Goal: Transaction & Acquisition: Purchase product/service

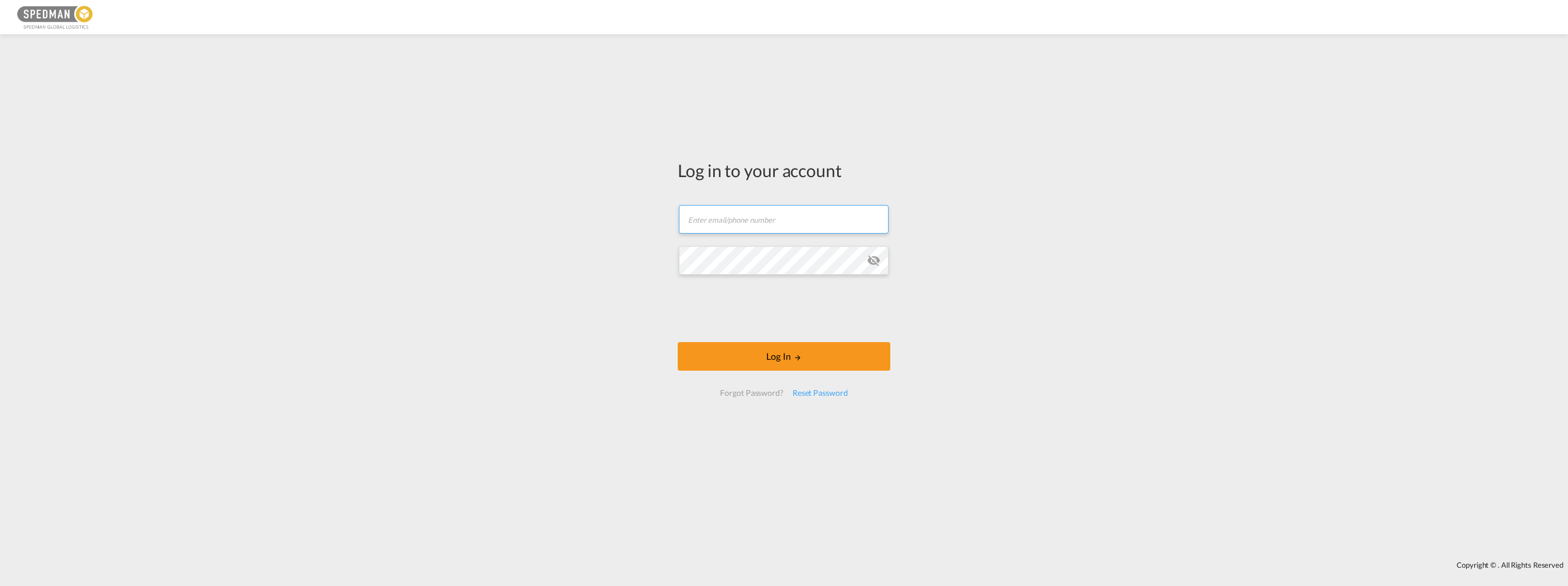
click at [777, 224] on input "text" at bounding box center [784, 219] width 210 height 29
paste input "[EMAIL_ADDRESS][DOMAIN_NAME]"
type input "[EMAIL_ADDRESS][DOMAIN_NAME]"
click at [678, 342] on button "Log In" at bounding box center [784, 356] width 212 height 29
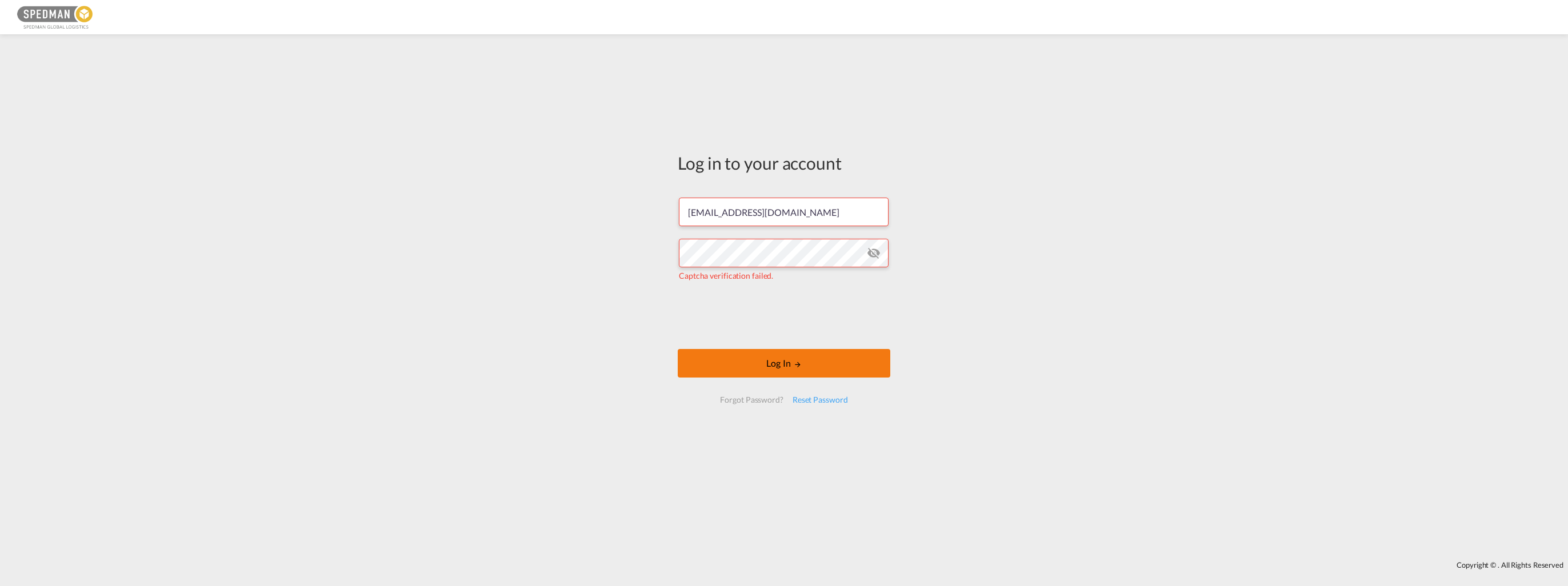
click at [790, 364] on button "Log In" at bounding box center [784, 364] width 212 height 29
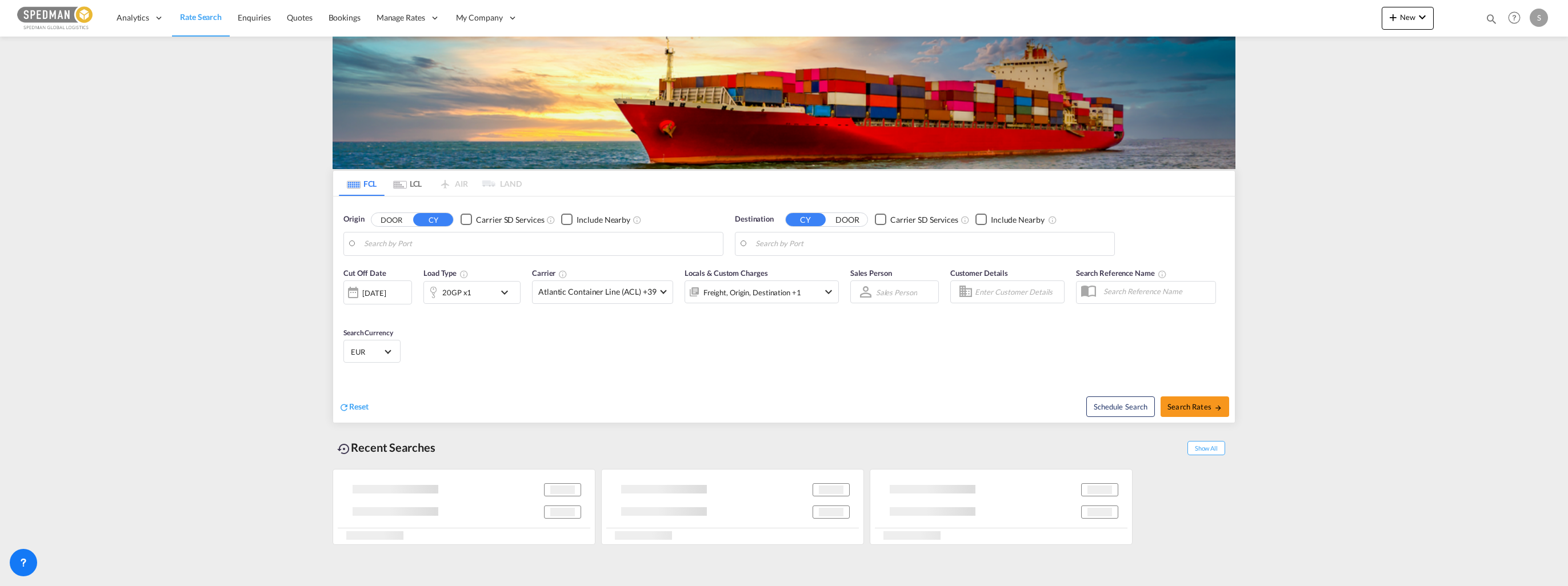
type input "[PERSON_NAME], NOMSS"
type input "[GEOGRAPHIC_DATA], BHBAH"
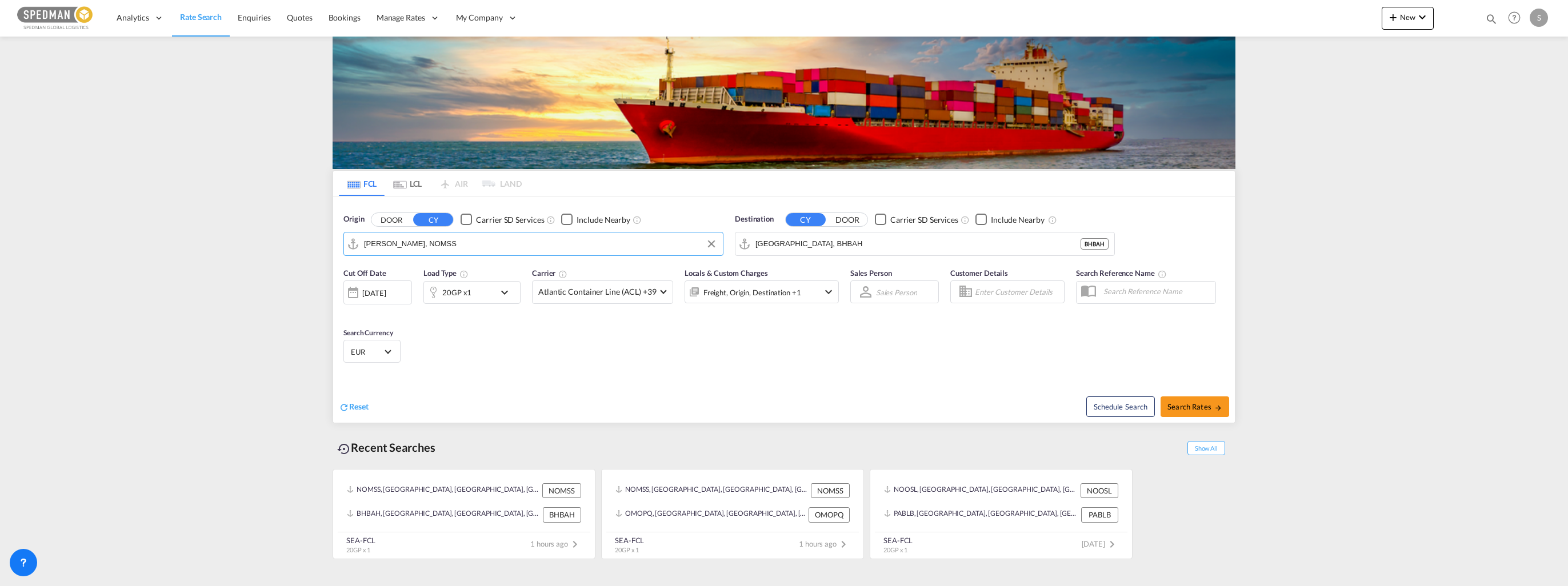
click at [472, 249] on input "[PERSON_NAME], NOMSS" at bounding box center [540, 244] width 353 height 17
click at [407, 277] on div "[GEOGRAPHIC_DATA] [GEOGRAPHIC_DATA] NOOSL" at bounding box center [452, 275] width 217 height 35
type input "[GEOGRAPHIC_DATA], NOOSL"
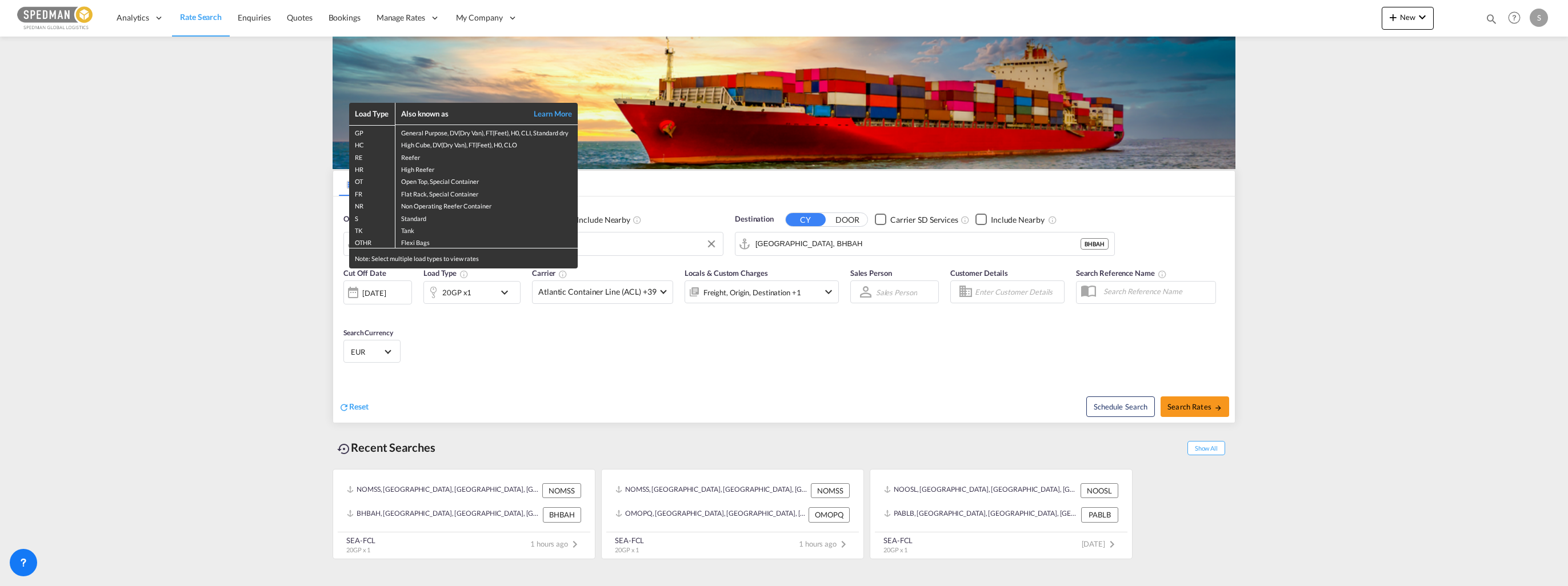
click at [823, 243] on div "Load Type Also known as Learn More GP General Purpose, DV(Dry Van), FT(Feet), H…" at bounding box center [784, 293] width 1568 height 586
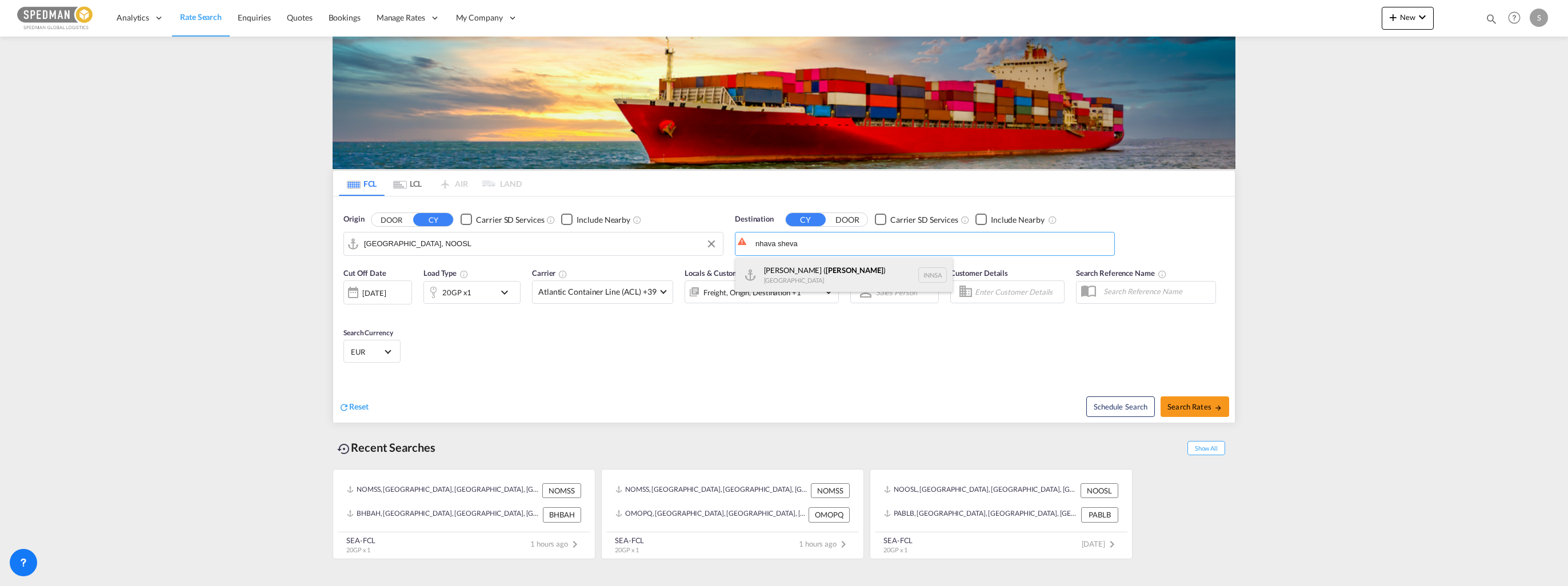
click at [872, 266] on div "[PERSON_NAME] ( [GEOGRAPHIC_DATA] ) [GEOGRAPHIC_DATA] [GEOGRAPHIC_DATA]" at bounding box center [844, 275] width 217 height 35
type input "[PERSON_NAME] ([PERSON_NAME]), [GEOGRAPHIC_DATA]"
click at [508, 291] on md-icon "icon-chevron-down" at bounding box center [507, 293] width 19 height 14
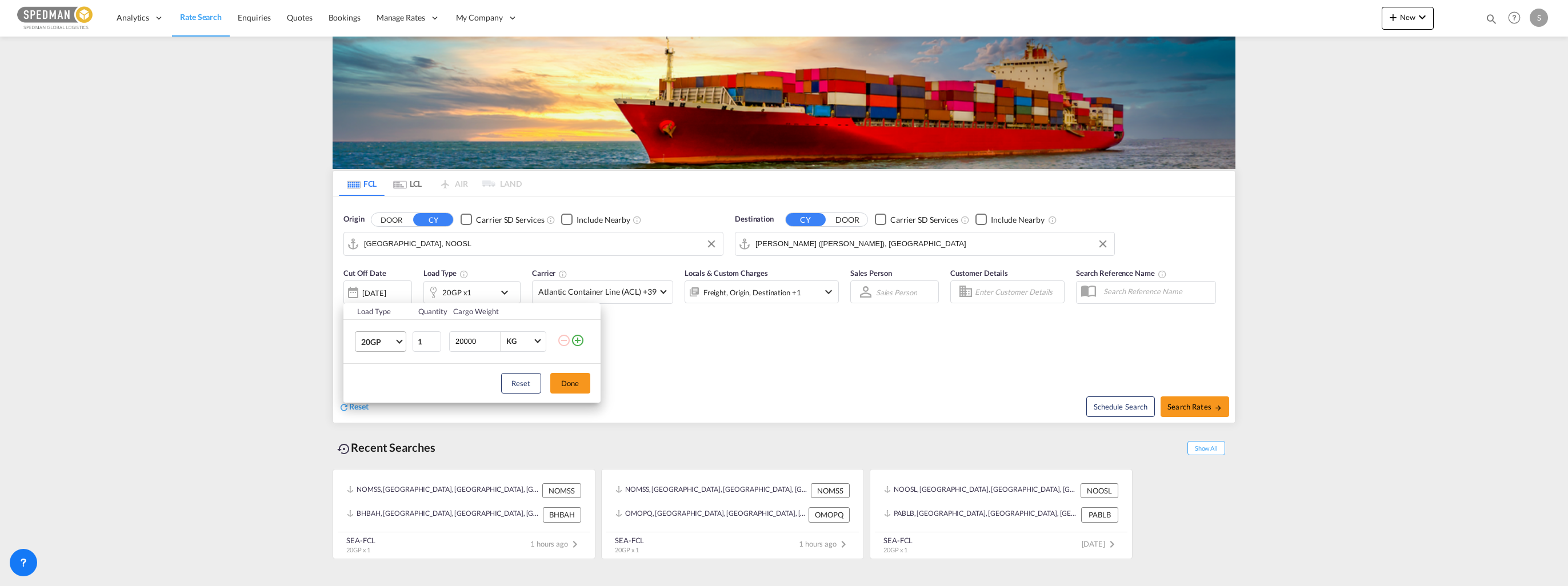
click at [398, 335] on md-select-value "20GP" at bounding box center [382, 341] width 46 height 19
click at [383, 336] on md-option "40HR" at bounding box center [390, 334] width 78 height 27
click at [493, 342] on input "19999" at bounding box center [477, 341] width 46 height 19
click at [482, 341] on input "19999" at bounding box center [477, 341] width 46 height 19
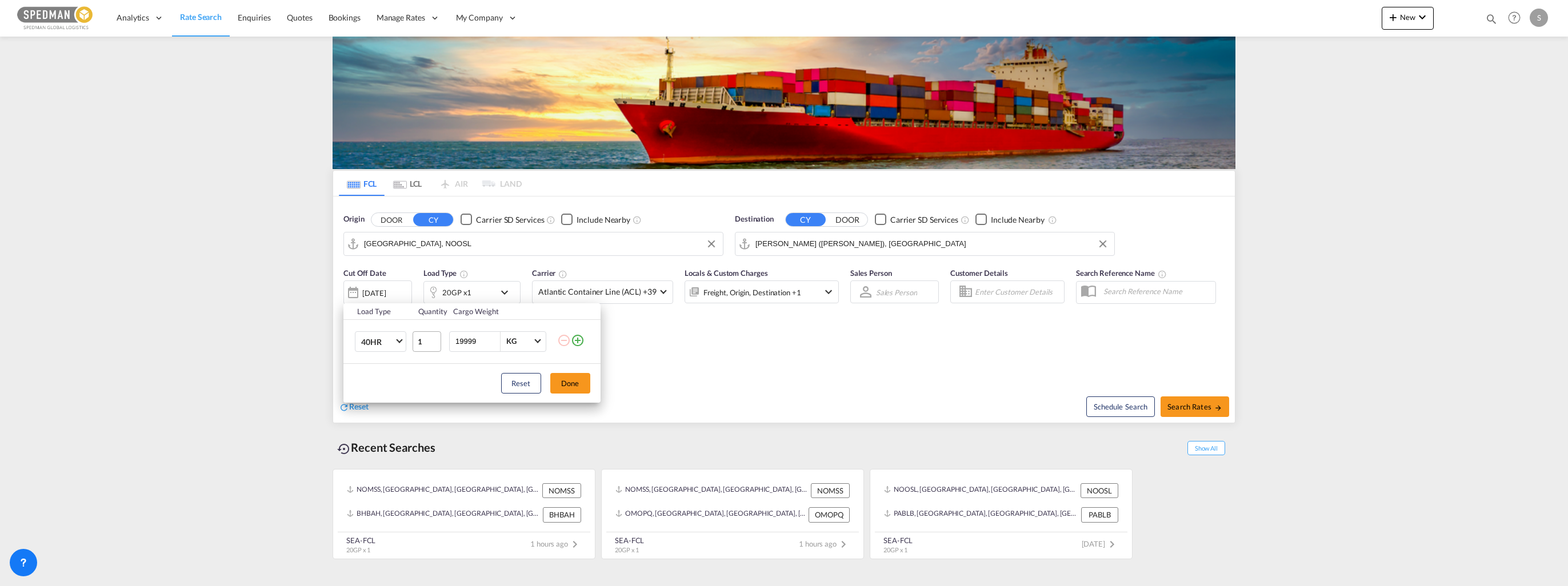
drag, startPoint x: 459, startPoint y: 342, endPoint x: 418, endPoint y: 335, distance: 41.6
click at [418, 338] on tr "40HR 1 19999 KG KG" at bounding box center [472, 341] width 257 height 44
type input "28000"
click at [571, 386] on button "Done" at bounding box center [569, 383] width 40 height 20
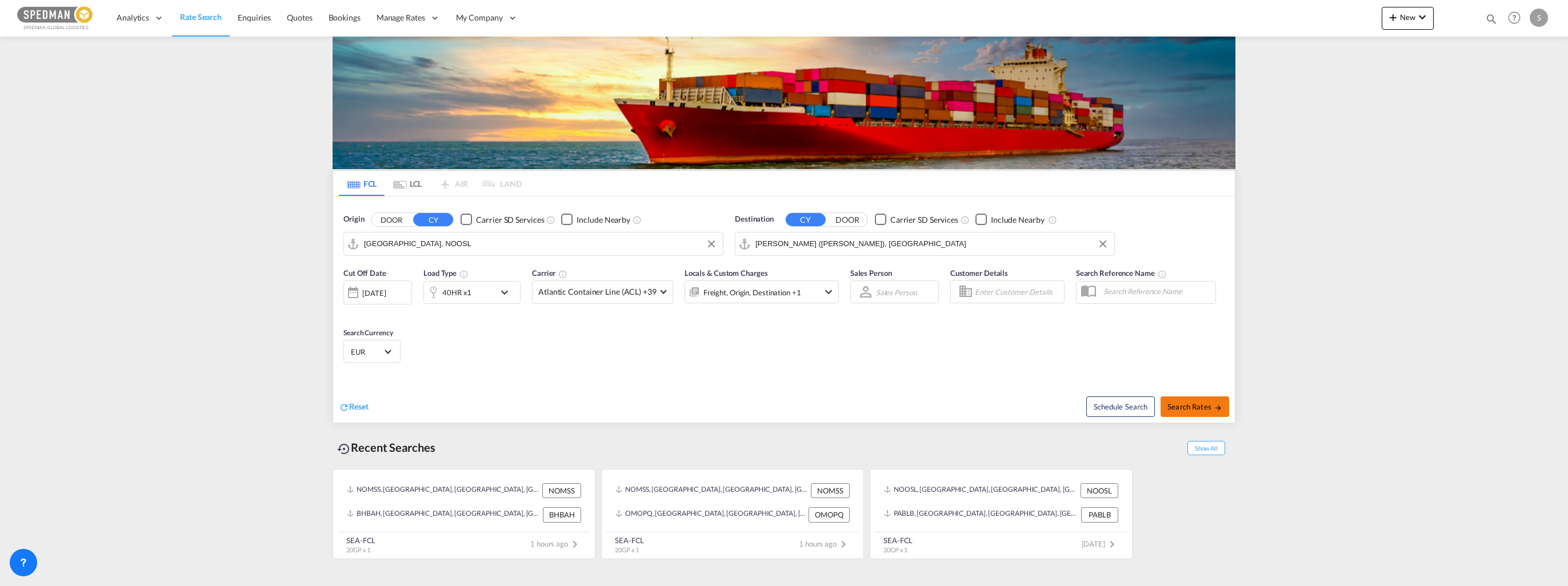
click at [1192, 404] on span "Search Rates" at bounding box center [1194, 406] width 55 height 9
type input "NOOSL to INNSA / [DATE]"
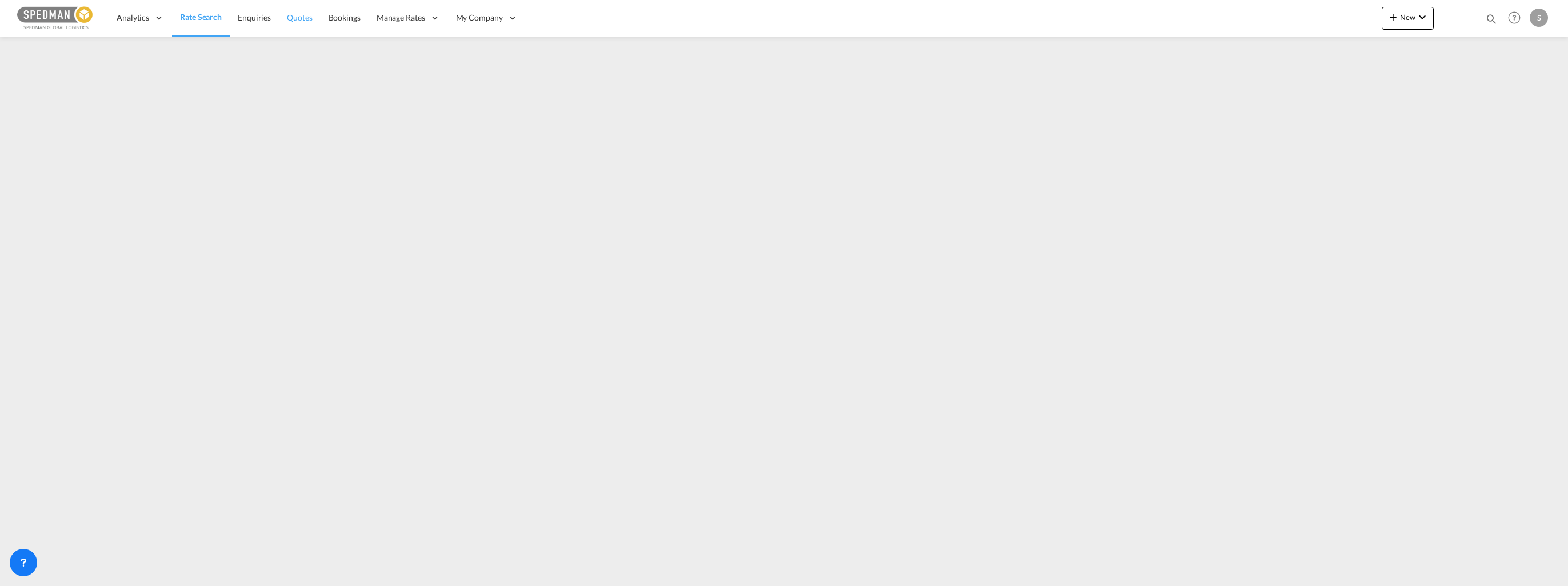
click at [301, 18] on span "Quotes" at bounding box center [300, 17] width 25 height 9
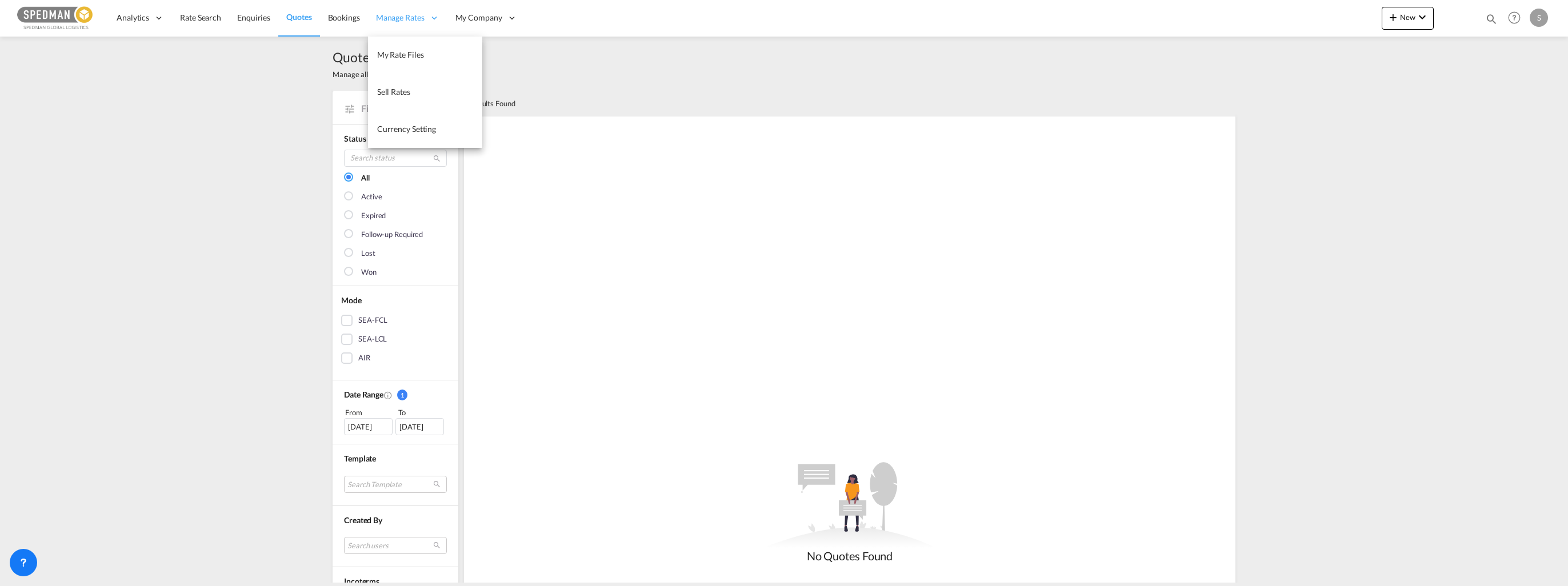
click at [402, 22] on span "Manage Rates" at bounding box center [399, 18] width 48 height 12
click at [404, 52] on span "My Rate Files" at bounding box center [400, 54] width 47 height 9
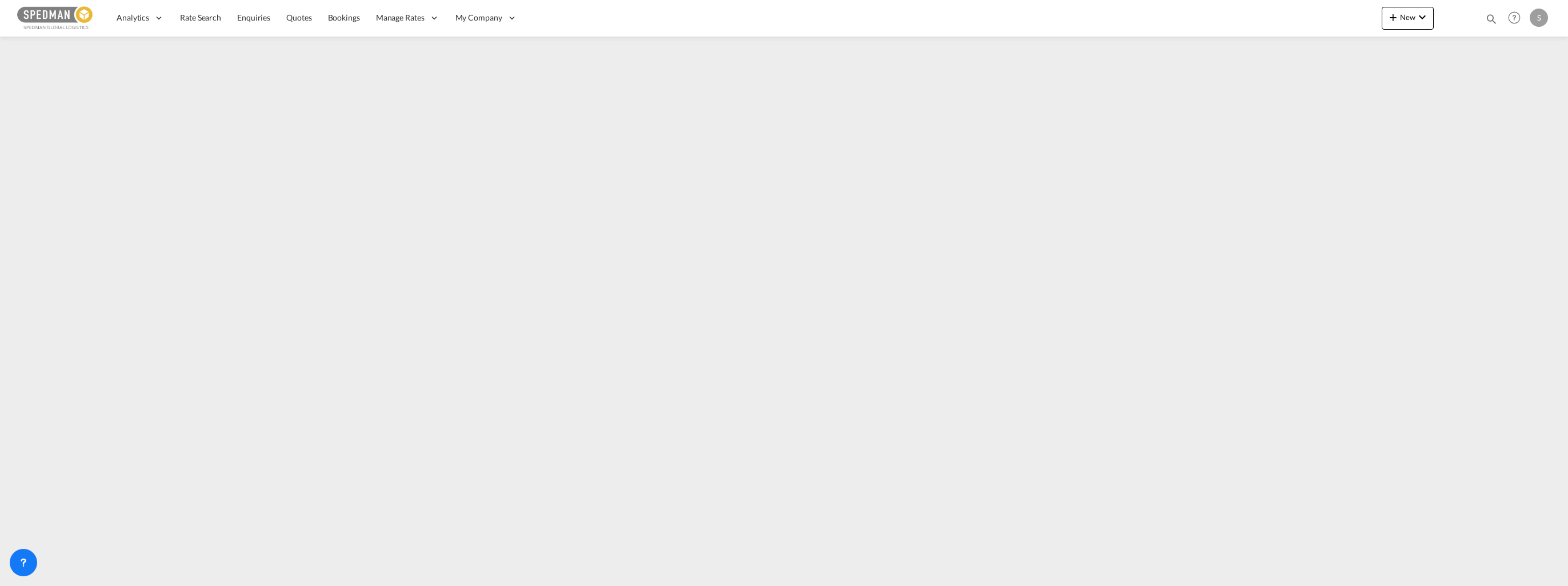
click at [1543, 17] on div "S" at bounding box center [1538, 18] width 19 height 19
click at [1512, 85] on button "Logout" at bounding box center [1526, 87] width 74 height 23
